Goal: Transaction & Acquisition: Purchase product/service

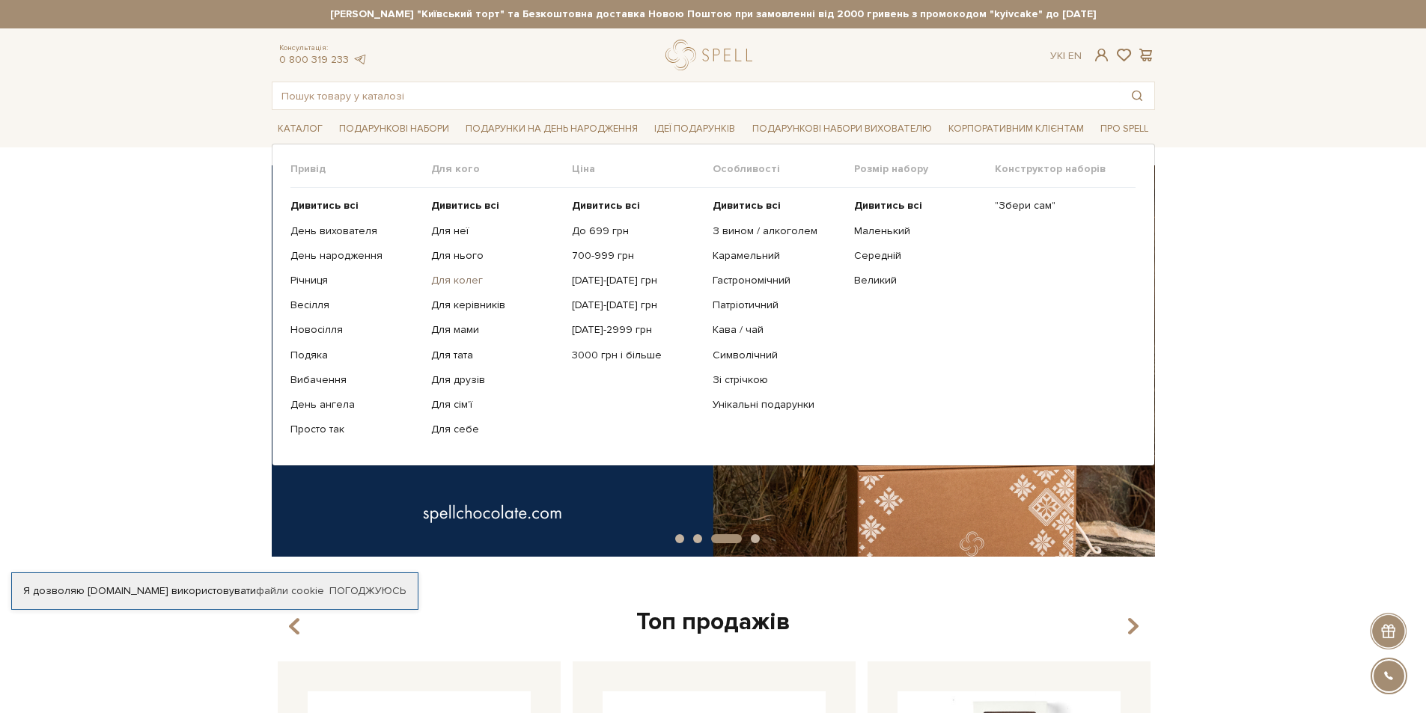
click at [463, 278] on link "Для колег" at bounding box center [495, 280] width 129 height 13
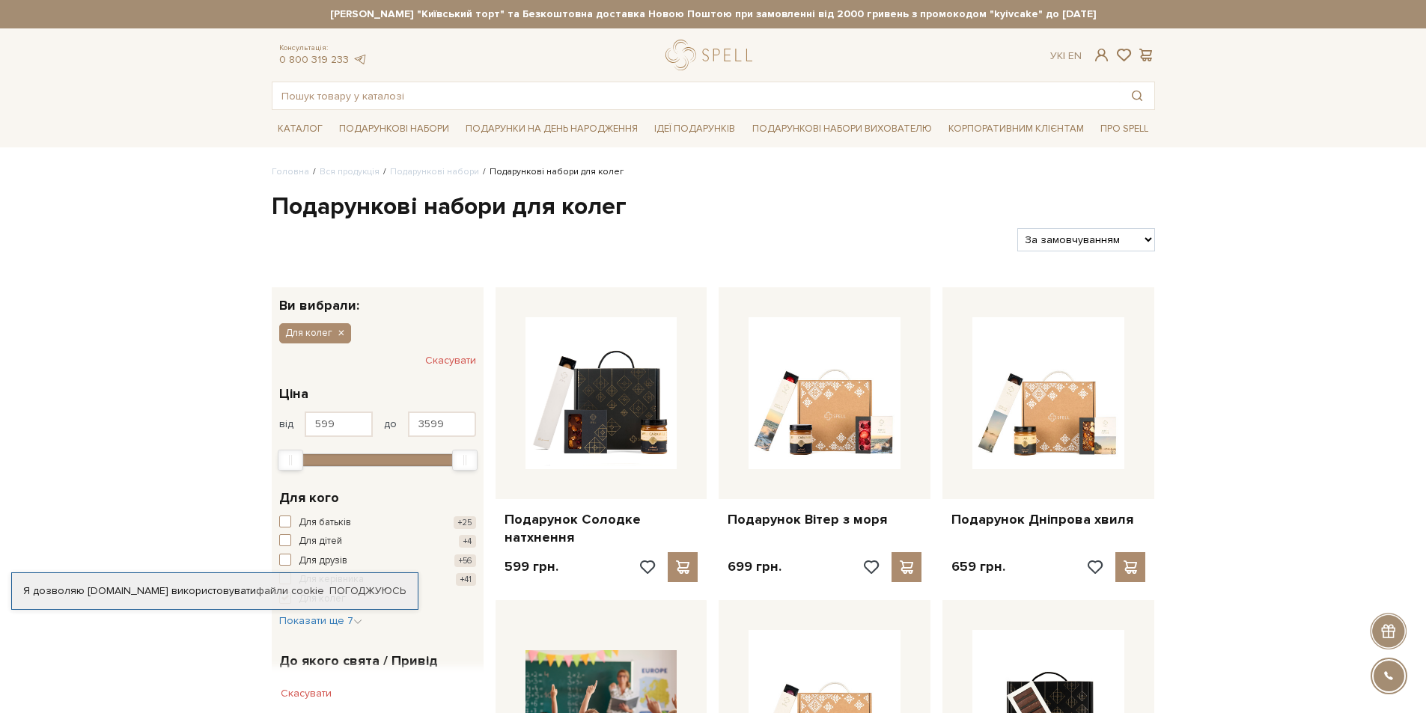
click at [1145, 239] on select "За замовчуванням За Ціною (зростання) За Ціною (зменшення) Новинки За популярні…" at bounding box center [1085, 239] width 137 height 23
select select "https://spellchocolate.com/our-productions/podarunkovi-box/dlja-koleg?sort=p.pr…"
click at [1017, 228] on select "За замовчуванням За Ціною (зростання) За Ціною (зменшення) Новинки За популярні…" at bounding box center [1085, 239] width 137 height 23
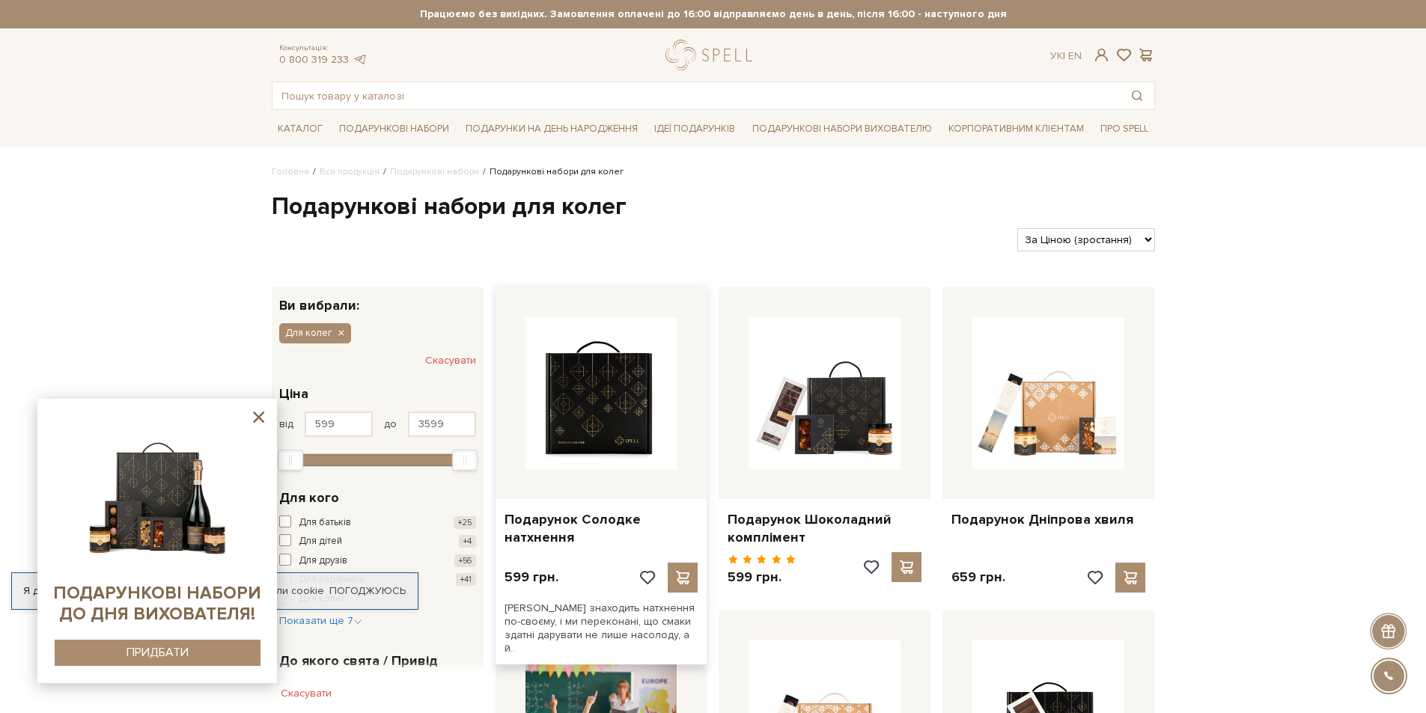
click at [602, 397] on img at bounding box center [601, 393] width 152 height 152
